Goal: Transaction & Acquisition: Subscribe to service/newsletter

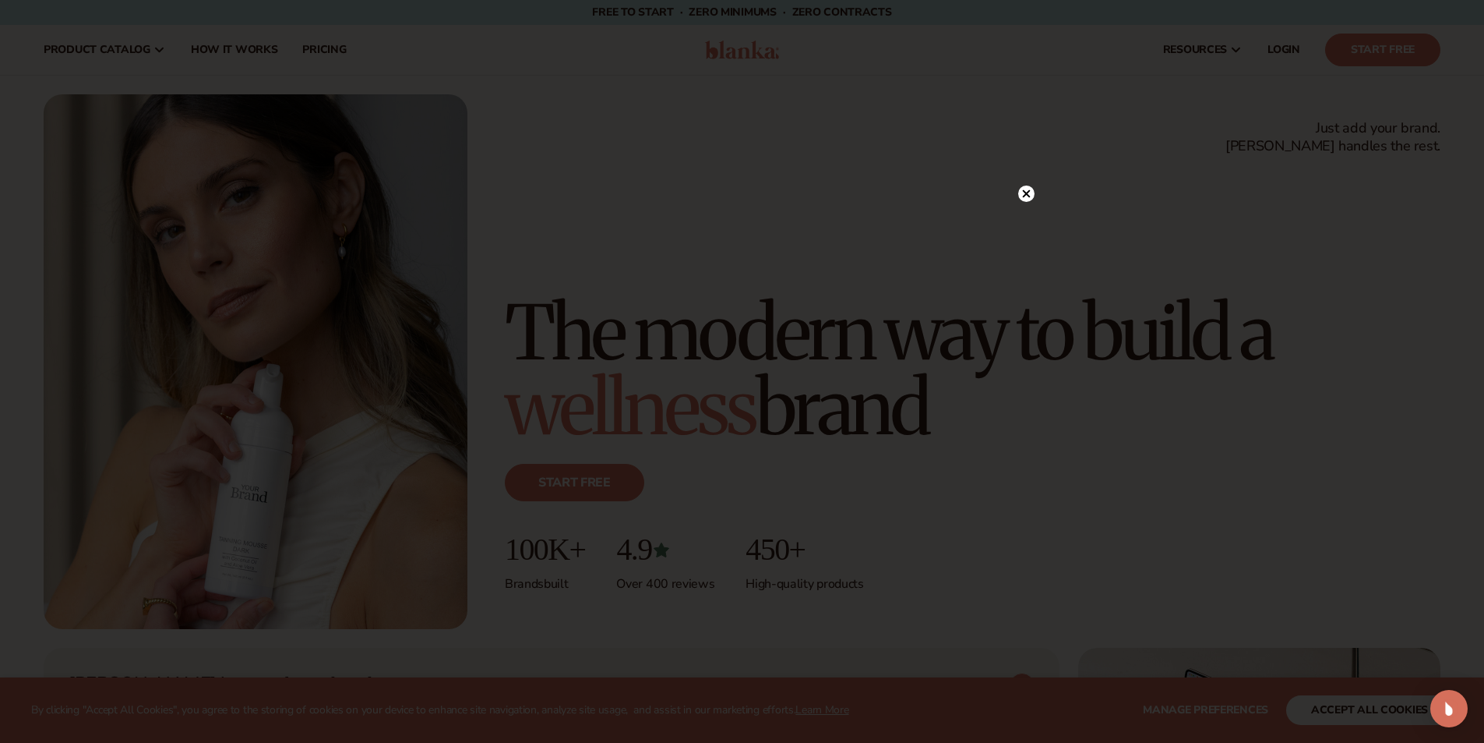
click at [1032, 196] on circle at bounding box center [1026, 193] width 16 height 16
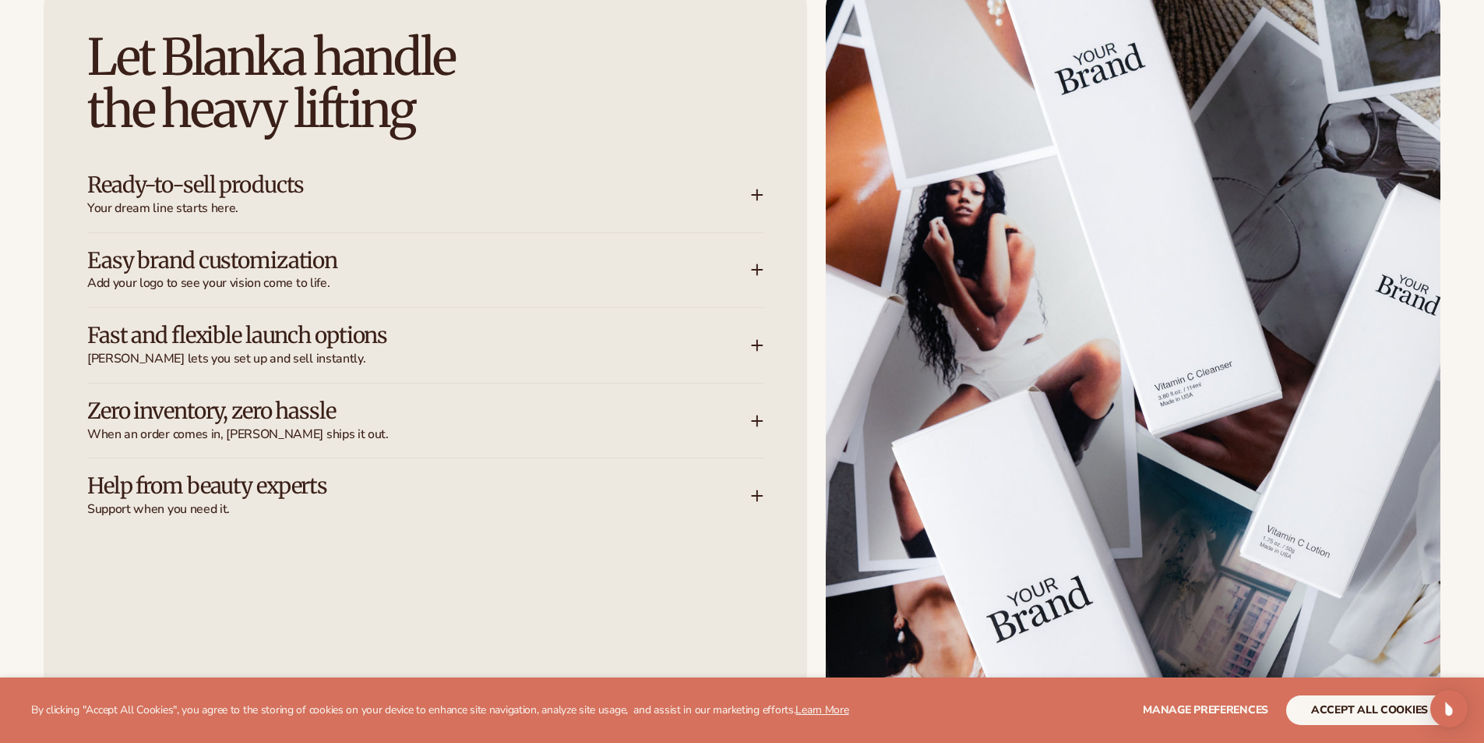
scroll to position [2104, 0]
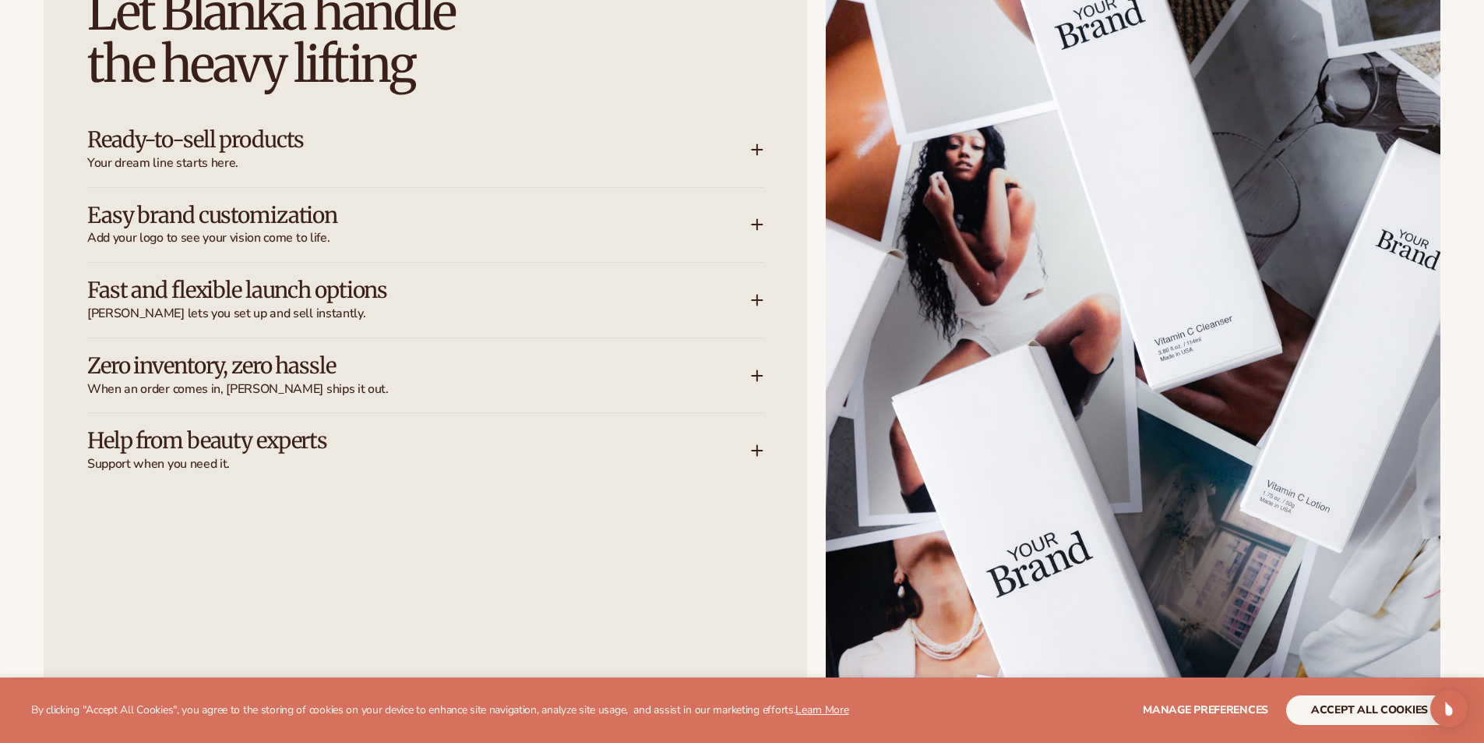
click at [759, 143] on icon at bounding box center [757, 149] width 12 height 12
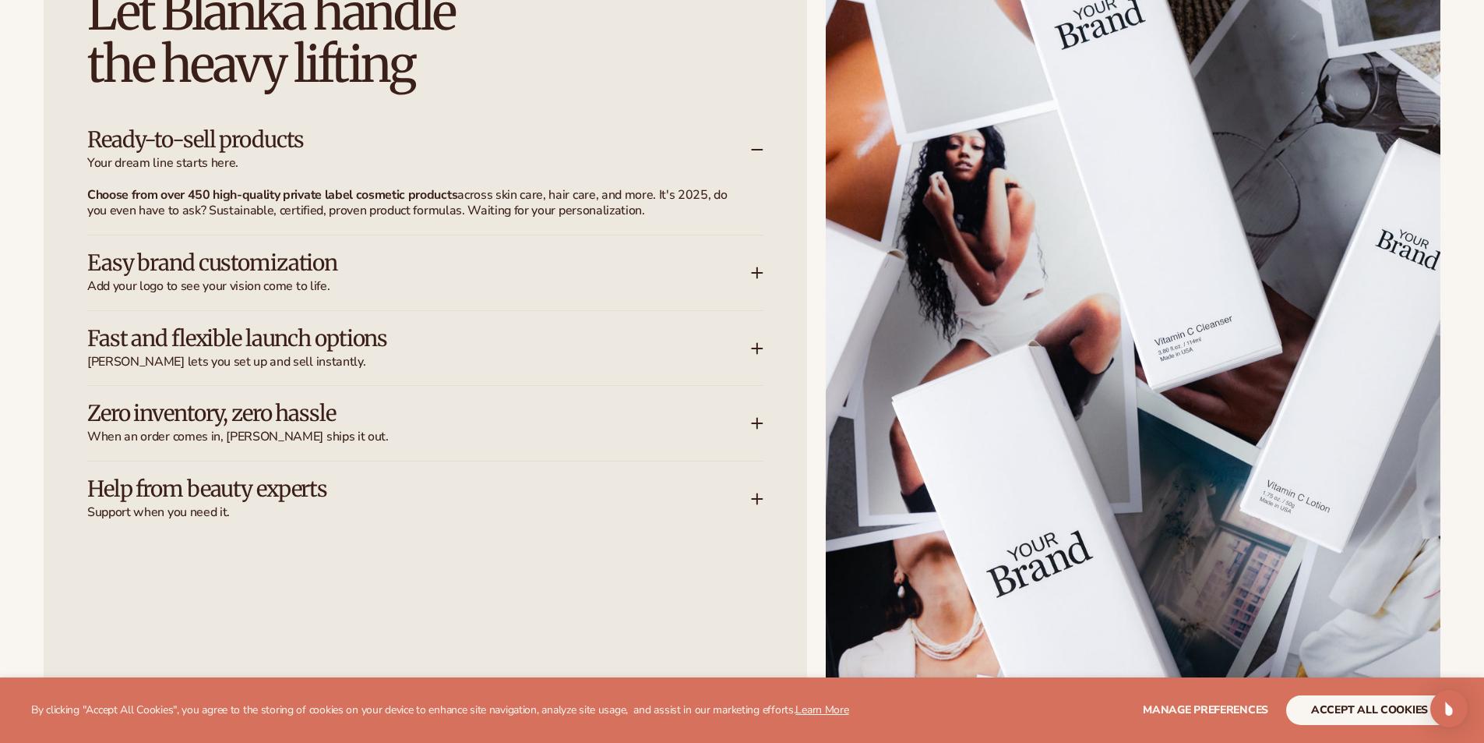
click at [750, 274] on div "Easy brand customization Add your logo to see your vision come to life." at bounding box center [419, 273] width 664 height 44
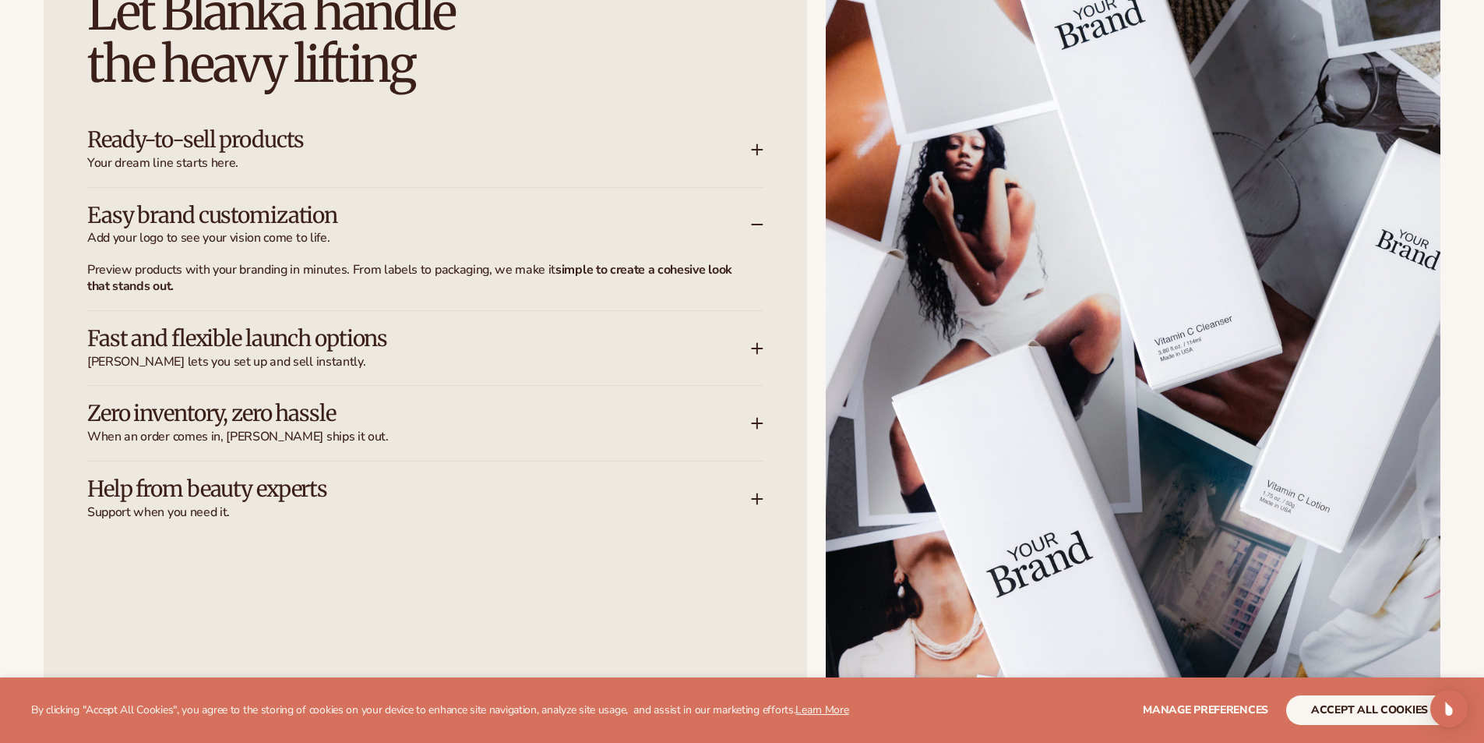
click at [754, 336] on div "Fast and flexible launch options [PERSON_NAME] lets you set up and sell instant…" at bounding box center [425, 348] width 676 height 75
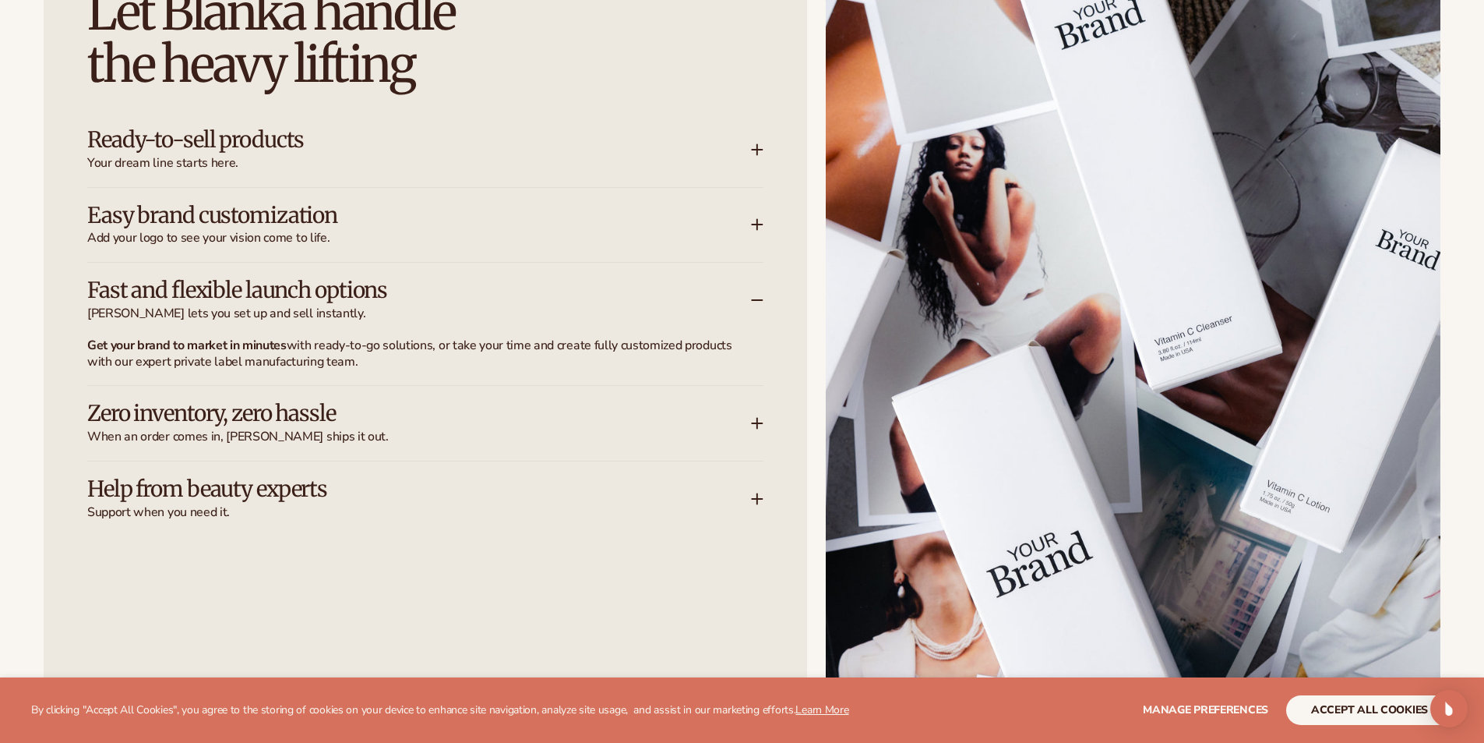
click at [756, 415] on div "Zero inventory, zero hassle When an order comes in, [PERSON_NAME] ships it out." at bounding box center [425, 423] width 676 height 75
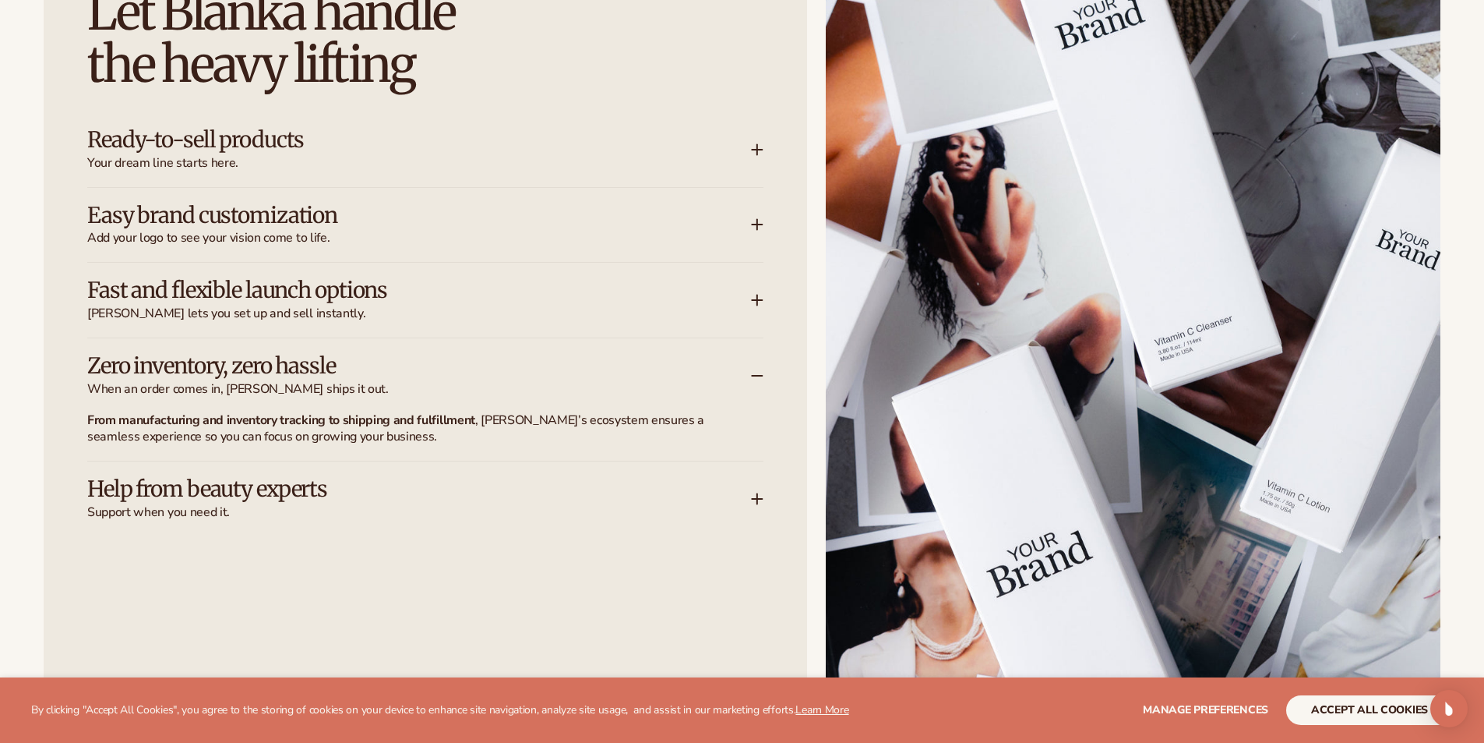
click at [760, 507] on div "Help from beauty experts Support when you need it." at bounding box center [425, 490] width 676 height 59
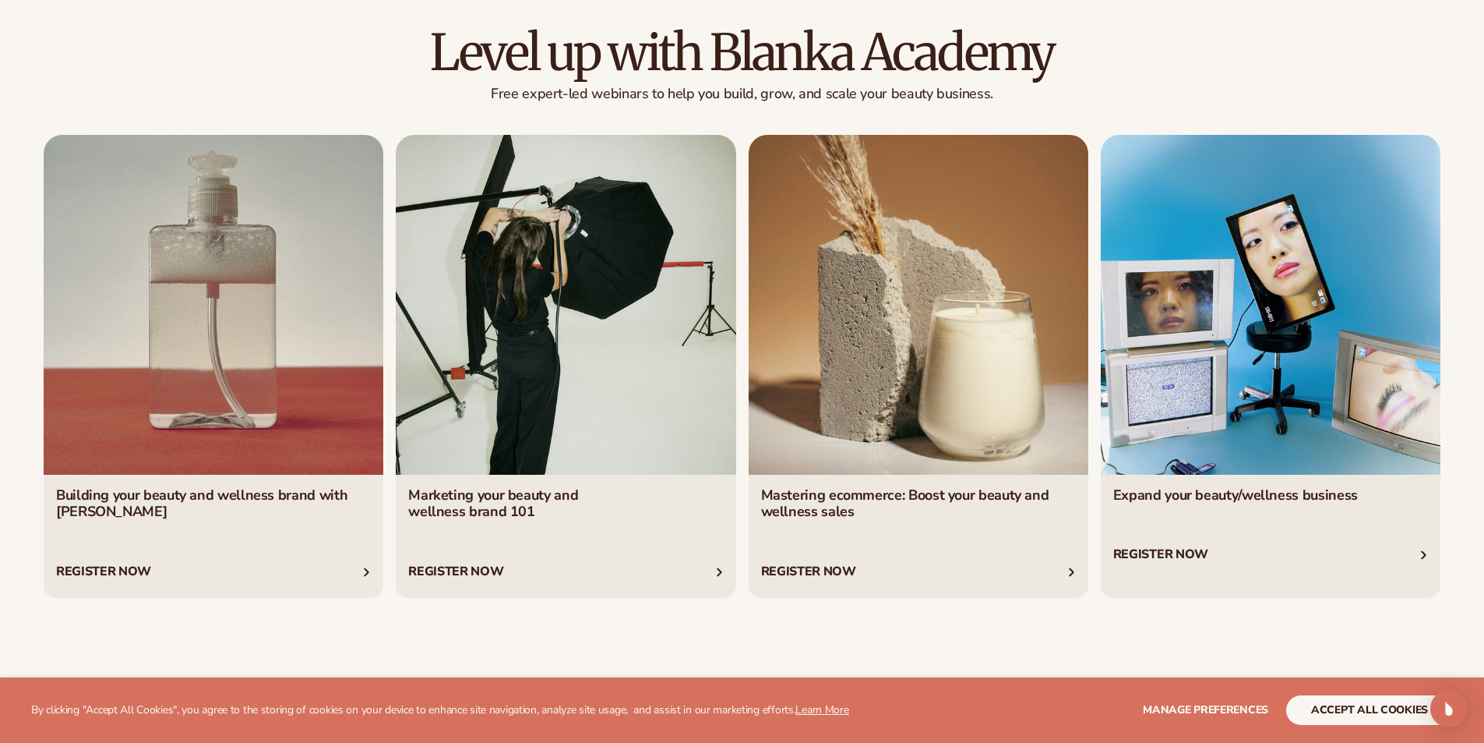
scroll to position [6233, 0]
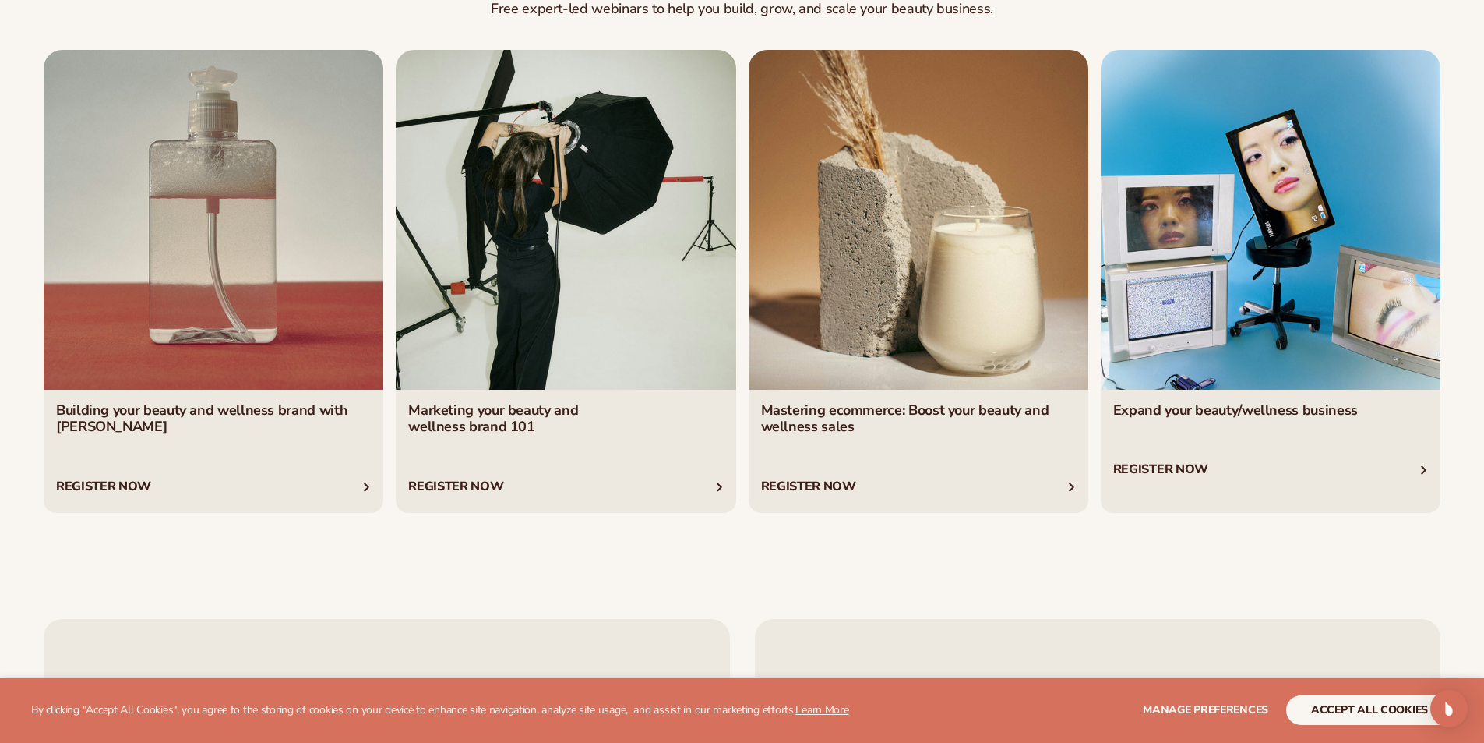
click at [209, 444] on link "1 / 4" at bounding box center [214, 282] width 340 height 464
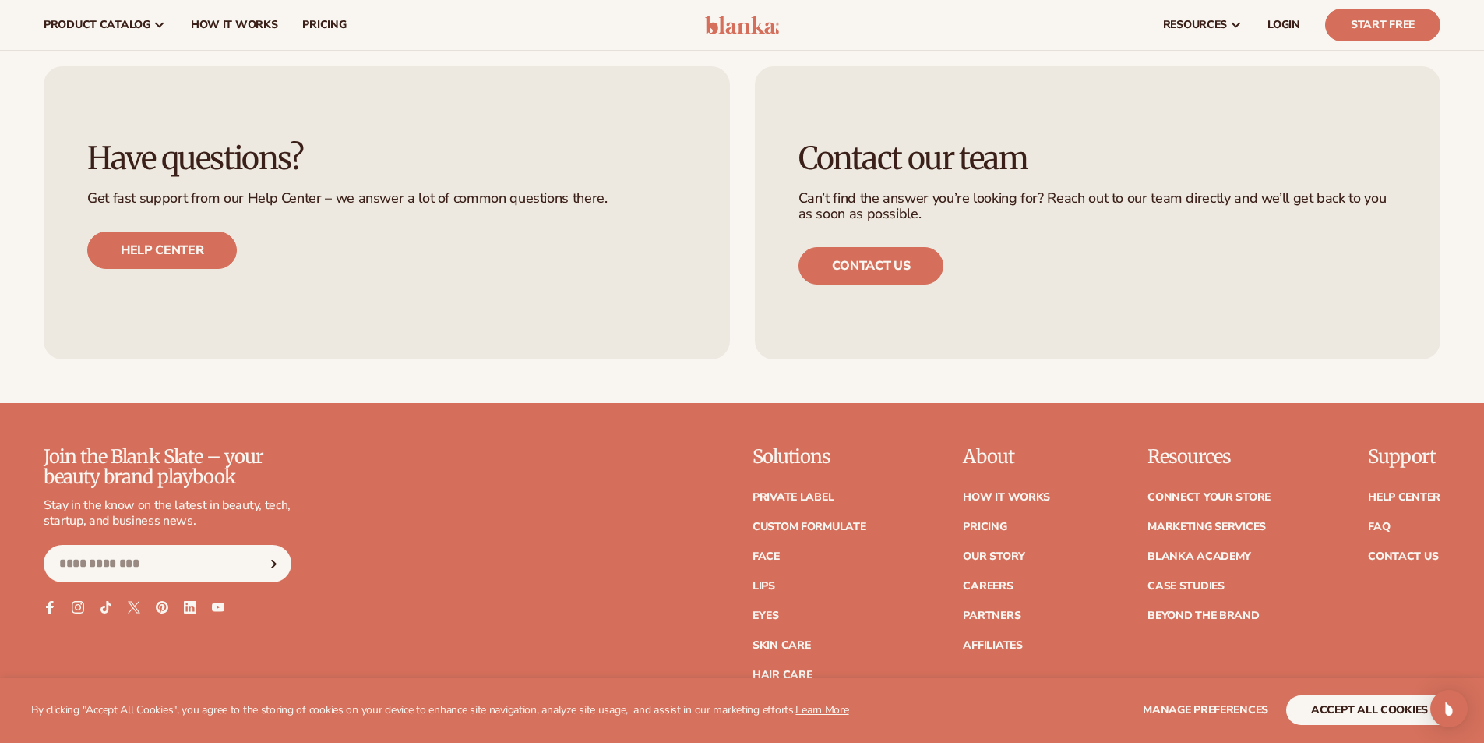
scroll to position [6702, 0]
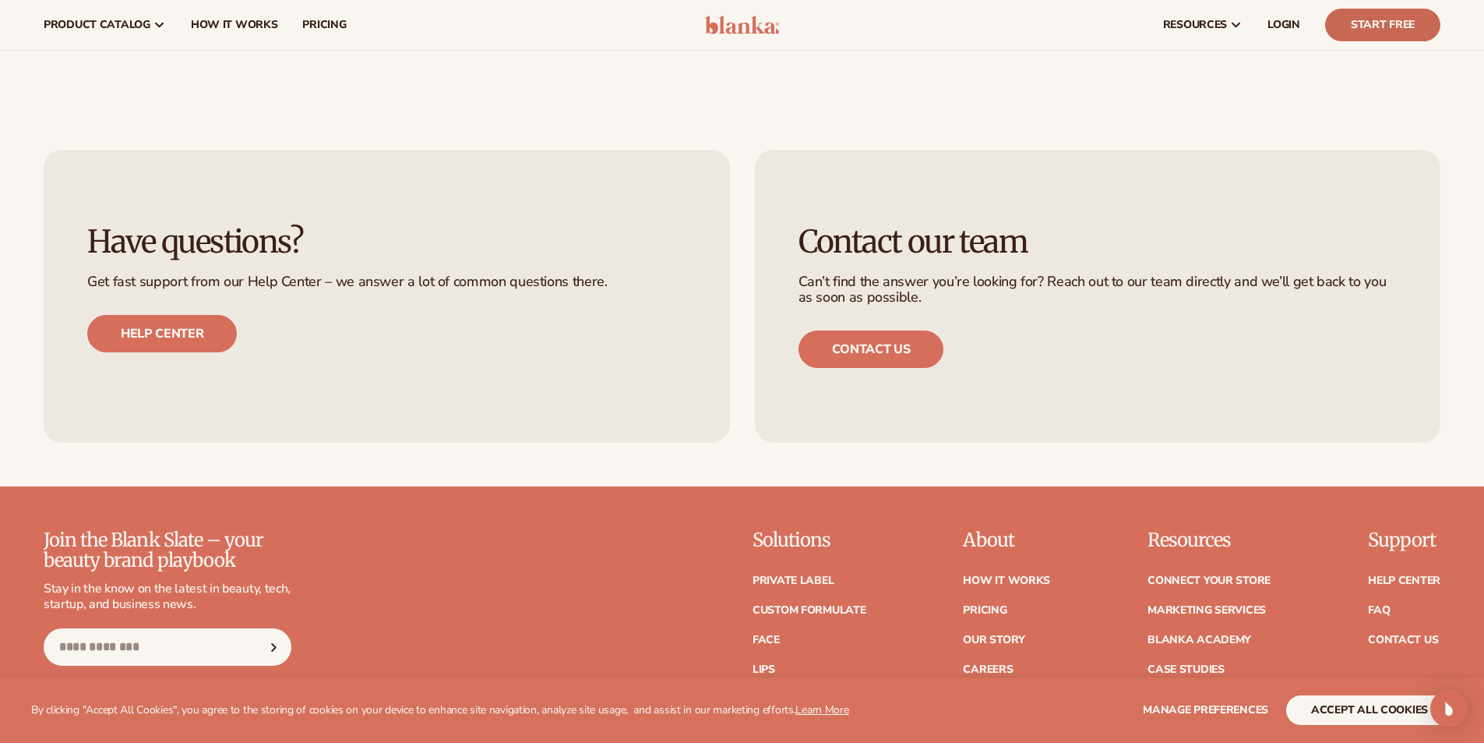
click at [1385, 17] on link "Start Free" at bounding box center [1382, 25] width 115 height 33
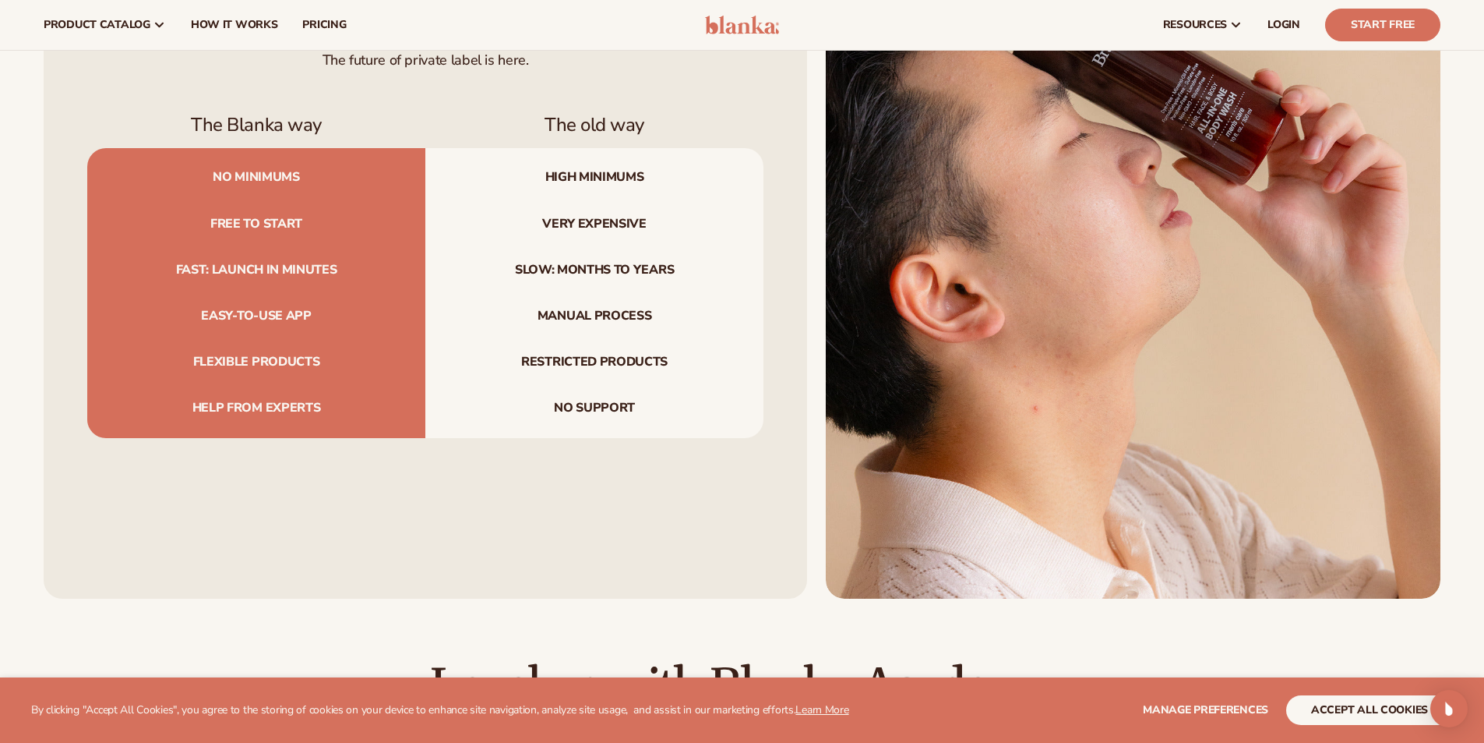
scroll to position [5456, 0]
